Goal: Navigation & Orientation: Understand site structure

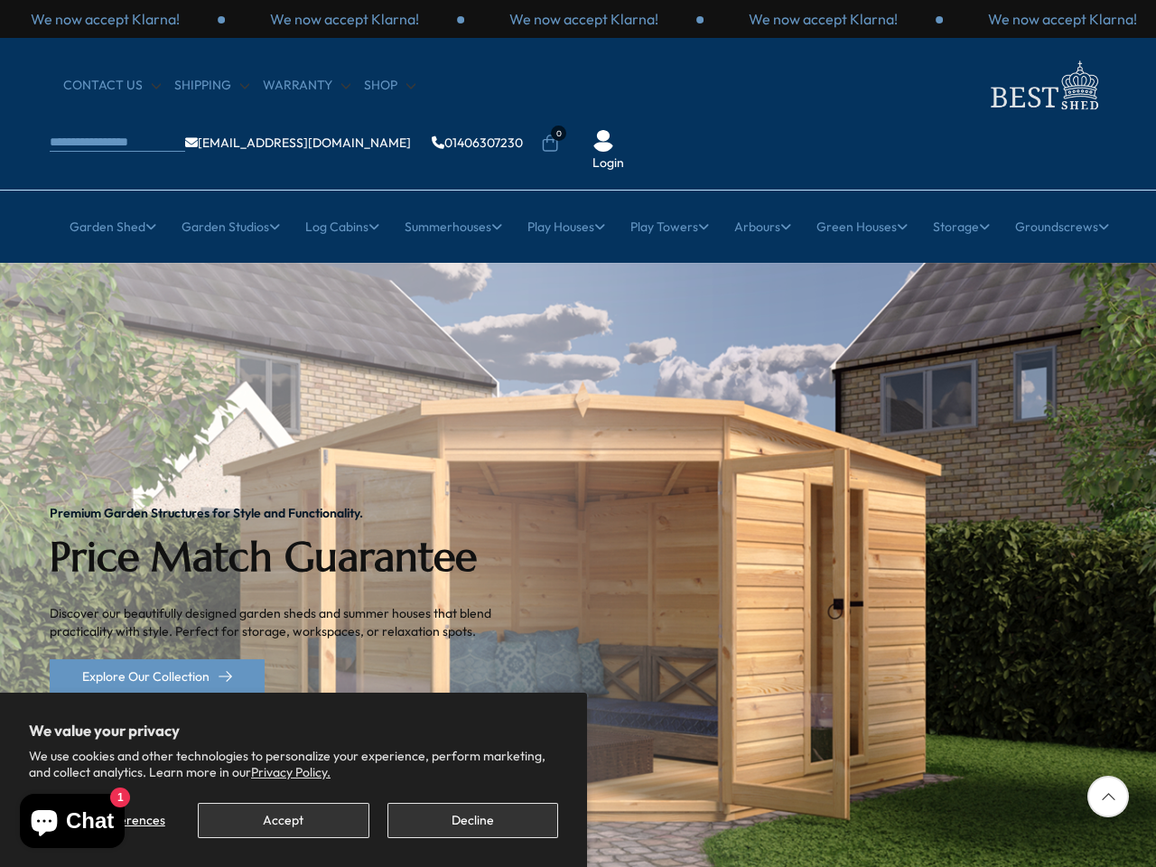
click at [578, 434] on img "1 / 2" at bounding box center [578, 600] width 1156 height 675
click at [283, 820] on button "Accept" at bounding box center [283, 820] width 171 height 35
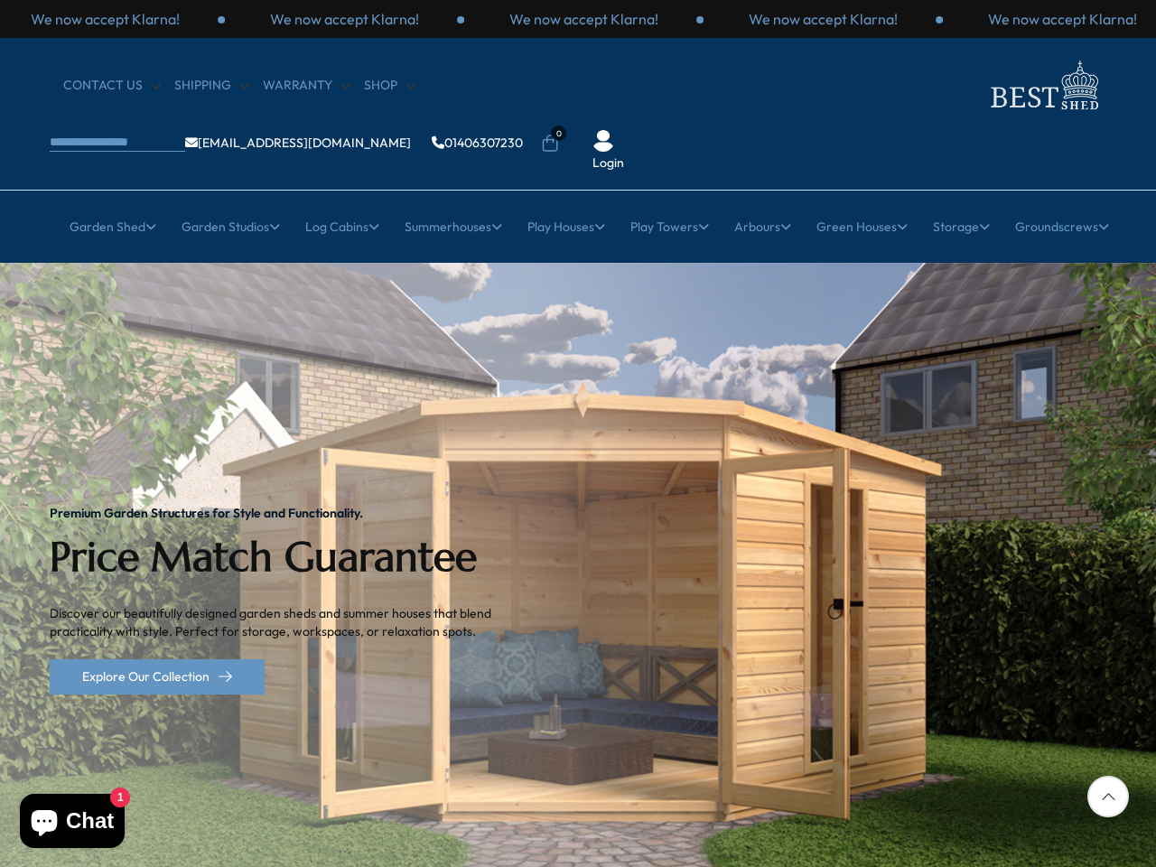
click at [472, 820] on div "Premium Garden Structures for Style and Functionality. Price Match Guarantee Di…" at bounding box center [285, 600] width 470 height 675
click at [419, 19] on p "We now accept Klarna!" at bounding box center [344, 19] width 149 height 20
click at [559, 122] on li "0" at bounding box center [550, 131] width 18 height 18
click at [102, 204] on link "Garden Shed" at bounding box center [113, 226] width 87 height 45
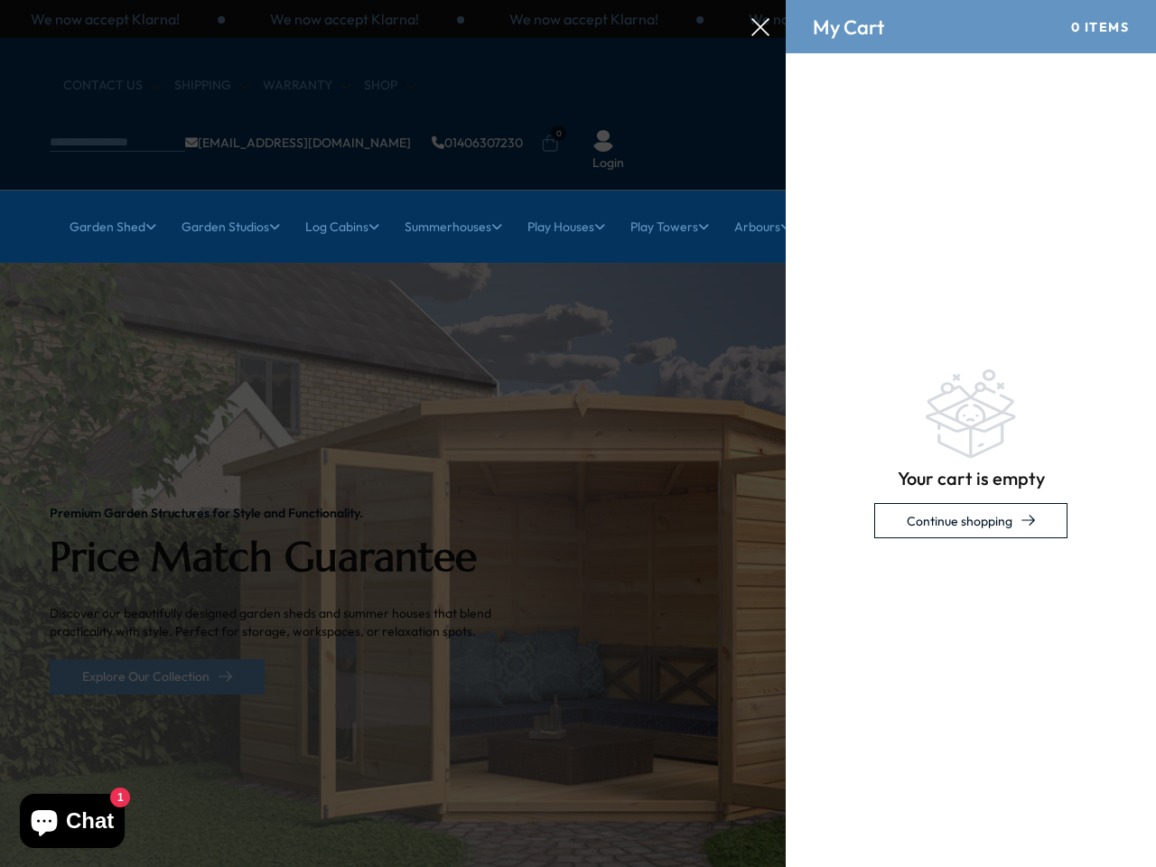
click at [222, 204] on link "Garden Studios" at bounding box center [231, 226] width 98 height 45
click at [336, 204] on link "Log Cabins" at bounding box center [342, 226] width 74 height 45
click at [450, 204] on link "Summerhouses" at bounding box center [454, 226] width 98 height 45
click at [565, 204] on link "Play Houses" at bounding box center [567, 226] width 78 height 45
